Goal: Task Accomplishment & Management: Use online tool/utility

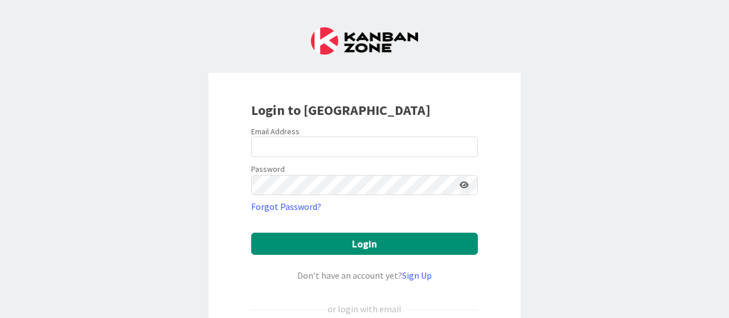
scroll to position [114, 0]
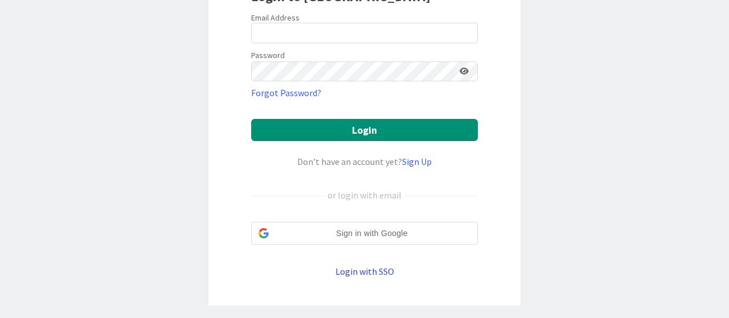
click at [363, 267] on link "Login with SSO" at bounding box center [364, 271] width 59 height 11
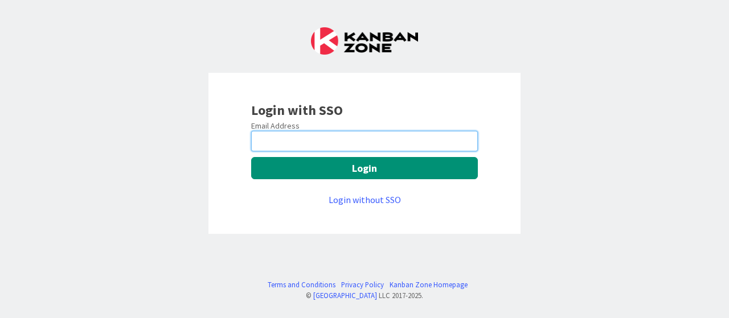
click at [288, 138] on input "email" at bounding box center [364, 141] width 227 height 20
type input "[EMAIL_ADDRESS][DOMAIN_NAME]"
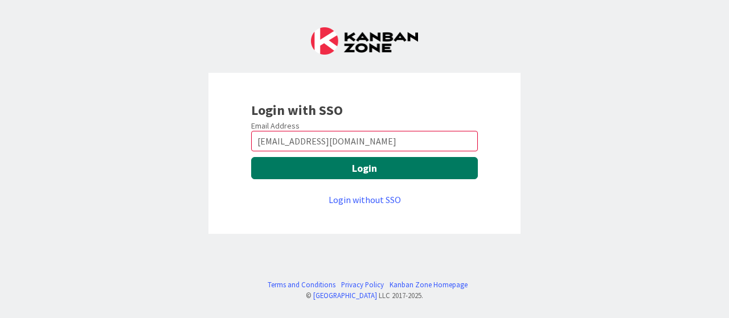
drag, startPoint x: 305, startPoint y: 163, endPoint x: 315, endPoint y: 166, distance: 10.5
click at [305, 164] on button "Login" at bounding box center [364, 168] width 227 height 22
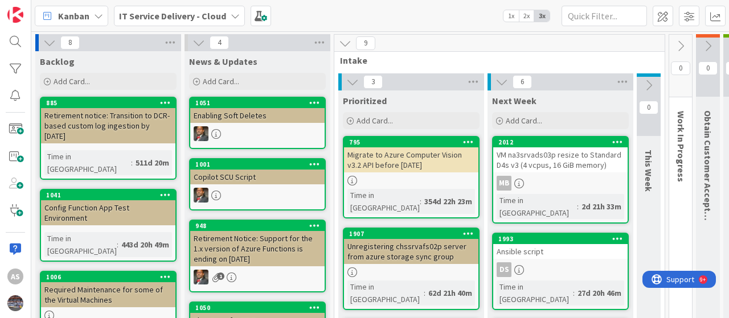
click at [232, 18] on icon at bounding box center [235, 15] width 9 height 9
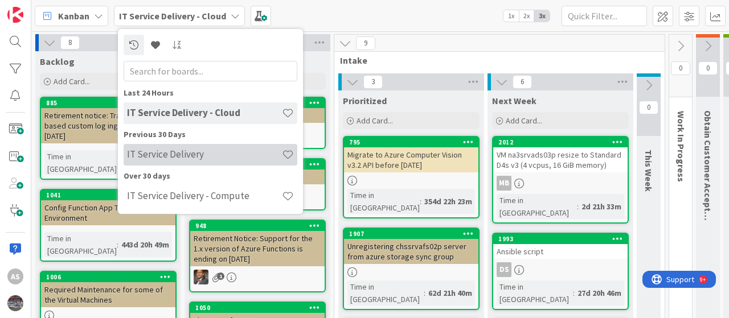
click at [186, 155] on h4 "IT Service Delivery" at bounding box center [204, 154] width 155 height 11
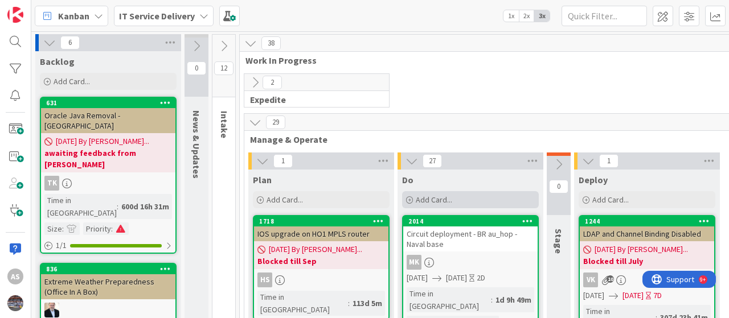
click at [416, 196] on span "Add Card..." at bounding box center [434, 200] width 36 height 10
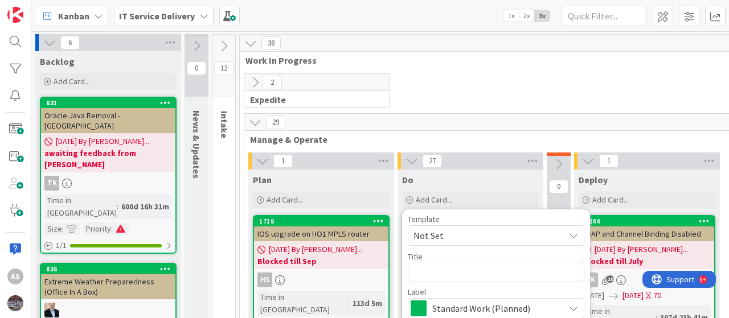
type textarea "x"
type textarea "R"
type textarea "x"
type textarea "Re"
type textarea "x"
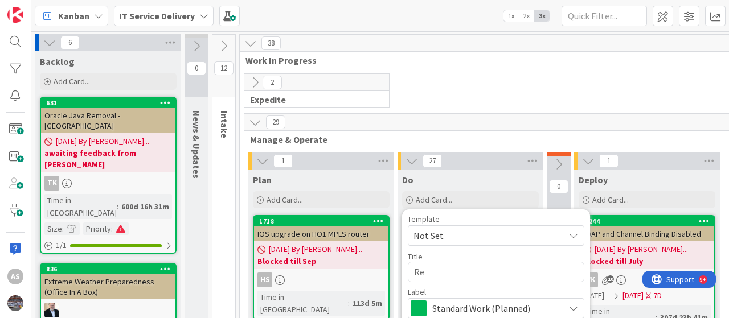
type textarea "Rem"
type textarea "x"
type textarea "Remo"
type textarea "x"
type textarea "Remov"
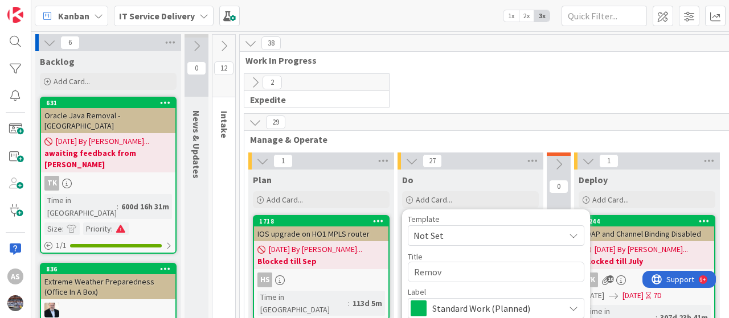
type textarea "x"
type textarea "Remove"
type textarea "x"
type textarea "Remove"
type textarea "x"
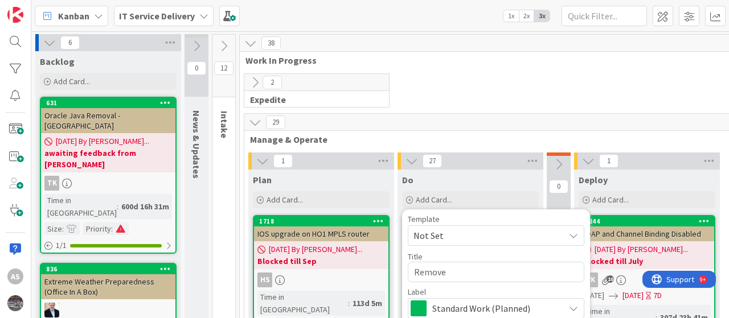
type textarea "Remove e"
type textarea "x"
type textarea "Remove em"
type textarea "x"
type textarea "Remove eme"
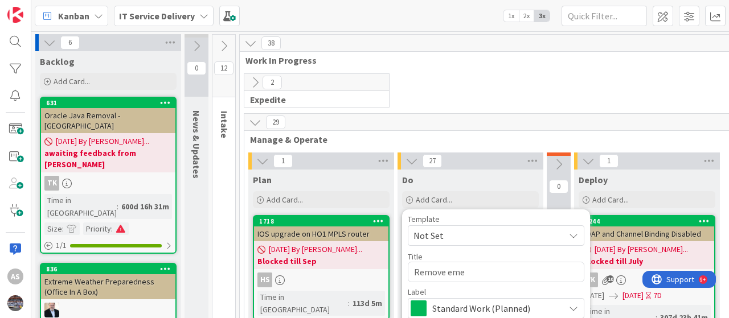
type textarea "x"
type textarea "Remove emer"
type textarea "x"
type textarea "Remove emerg"
type textarea "x"
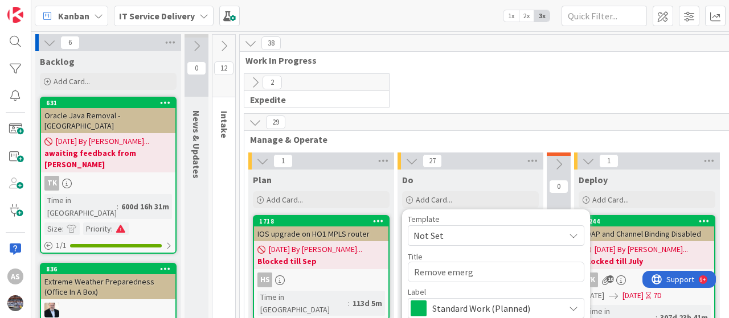
type textarea "Remove emerge"
type textarea "x"
type textarea "Remove emergen"
type textarea "x"
type textarea "Remove emergenc"
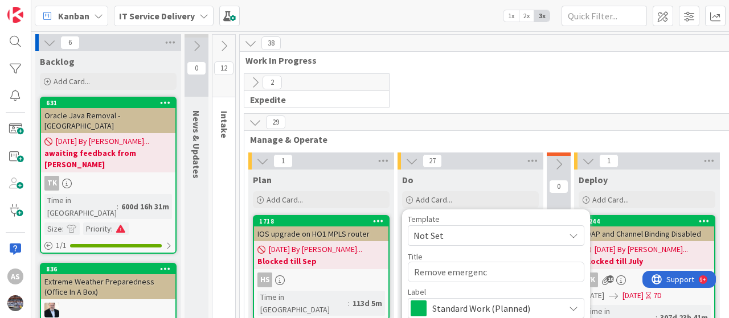
type textarea "x"
type textarea "Remove emergency"
type textarea "x"
type textarea "Remove emergency"
type textarea "x"
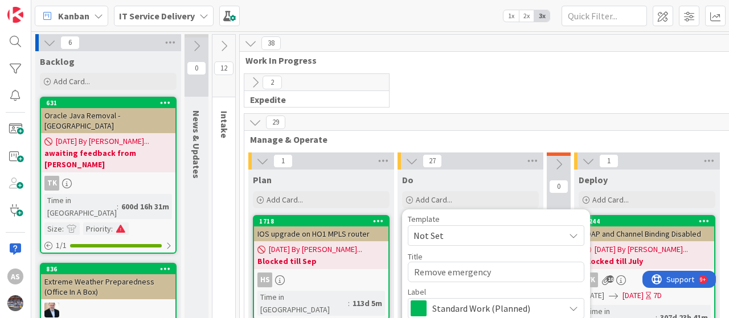
type textarea "Remove emergency u"
type textarea "x"
type textarea "Remove emergency us"
type textarea "x"
type textarea "Remove emergency use"
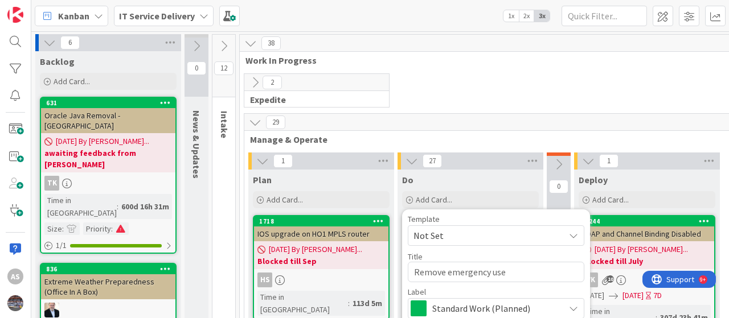
type textarea "x"
type textarea "Remove emergency user"
type textarea "x"
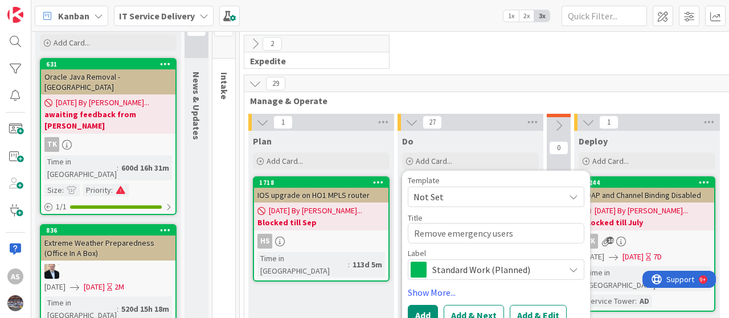
scroll to position [57, 0]
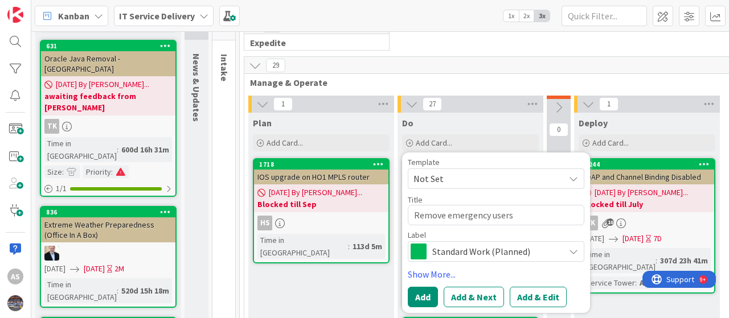
type textarea "Remove emergency users"
click at [420, 291] on button "Add" at bounding box center [423, 297] width 30 height 20
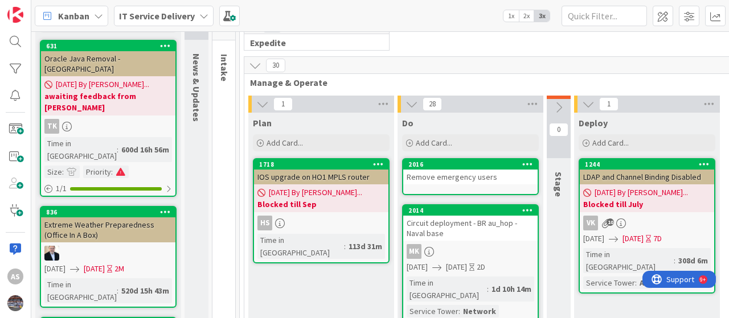
click at [441, 177] on div "Remove emergency users" at bounding box center [470, 177] width 134 height 15
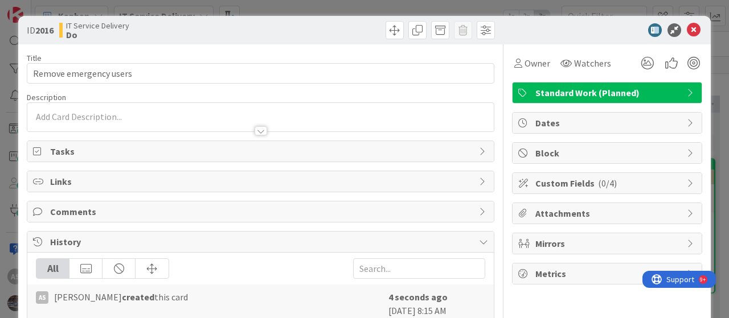
click at [95, 110] on div at bounding box center [260, 117] width 466 height 28
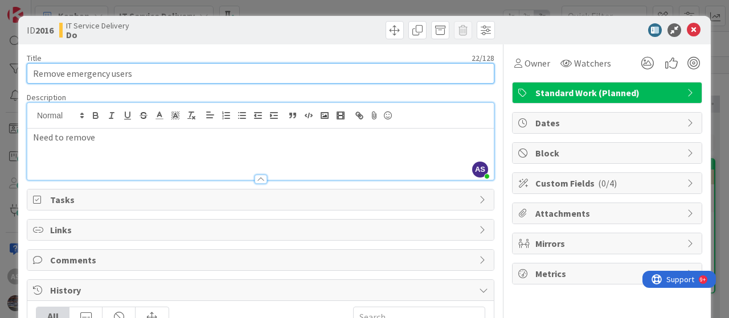
click at [85, 76] on input "Remove emergency users" at bounding box center [260, 73] width 467 height 20
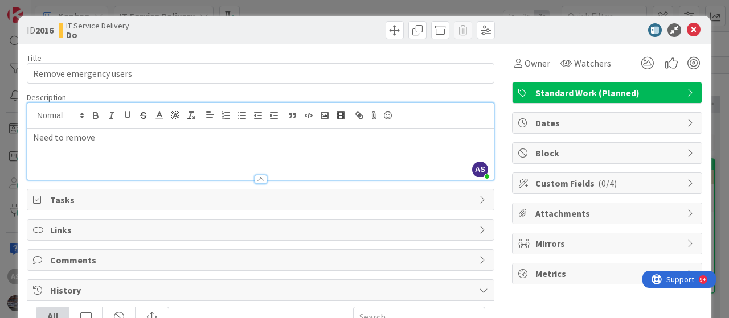
click at [107, 138] on p "Need to remove" at bounding box center [260, 137] width 455 height 13
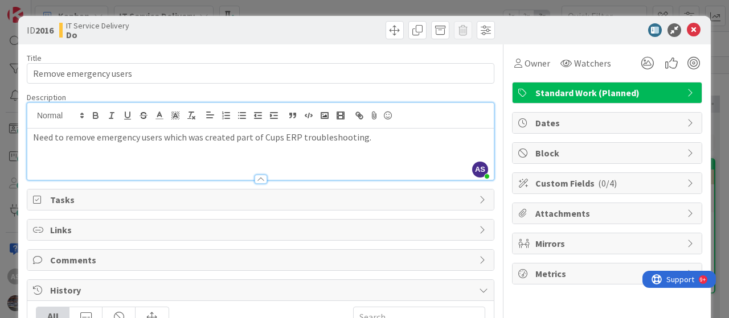
click at [43, 28] on b "2016" at bounding box center [44, 29] width 18 height 11
copy b "2016"
click at [372, 137] on p "Need to remove emergency users which was created part of Cups ERP troubleshooti…" at bounding box center [260, 137] width 455 height 13
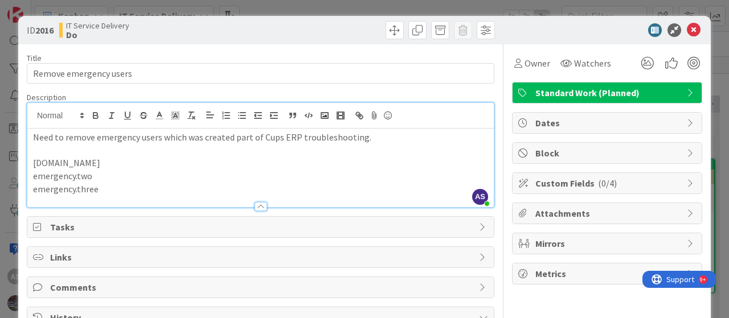
drag, startPoint x: 93, startPoint y: 161, endPoint x: 30, endPoint y: 162, distance: 62.6
click at [30, 162] on div "Need to remove emergency users which was created part of Cups ERP troubleshooti…" at bounding box center [260, 168] width 466 height 79
copy p "[DOMAIN_NAME]"
drag, startPoint x: 101, startPoint y: 187, endPoint x: 25, endPoint y: 161, distance: 80.8
click at [25, 161] on div "ID 2016 IT Service Delivery Do Title 22 / 128 Remove emergency users Descriptio…" at bounding box center [364, 215] width 692 height 398
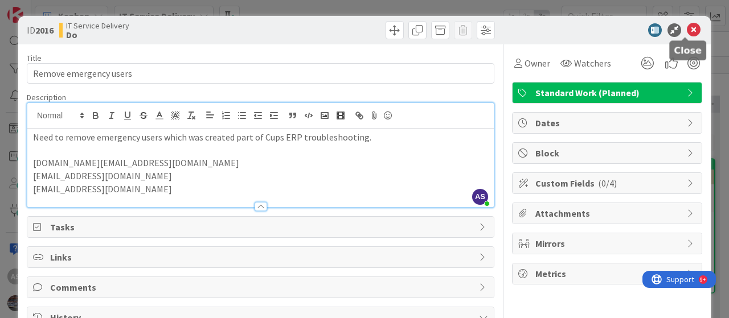
click at [687, 26] on icon at bounding box center [694, 30] width 14 height 14
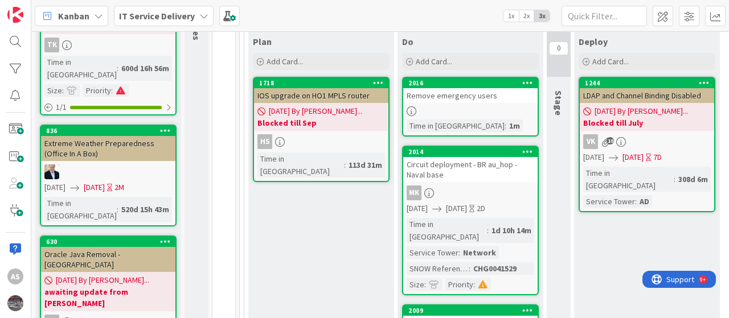
scroll to position [57, 0]
